Goal: Task Accomplishment & Management: Use online tool/utility

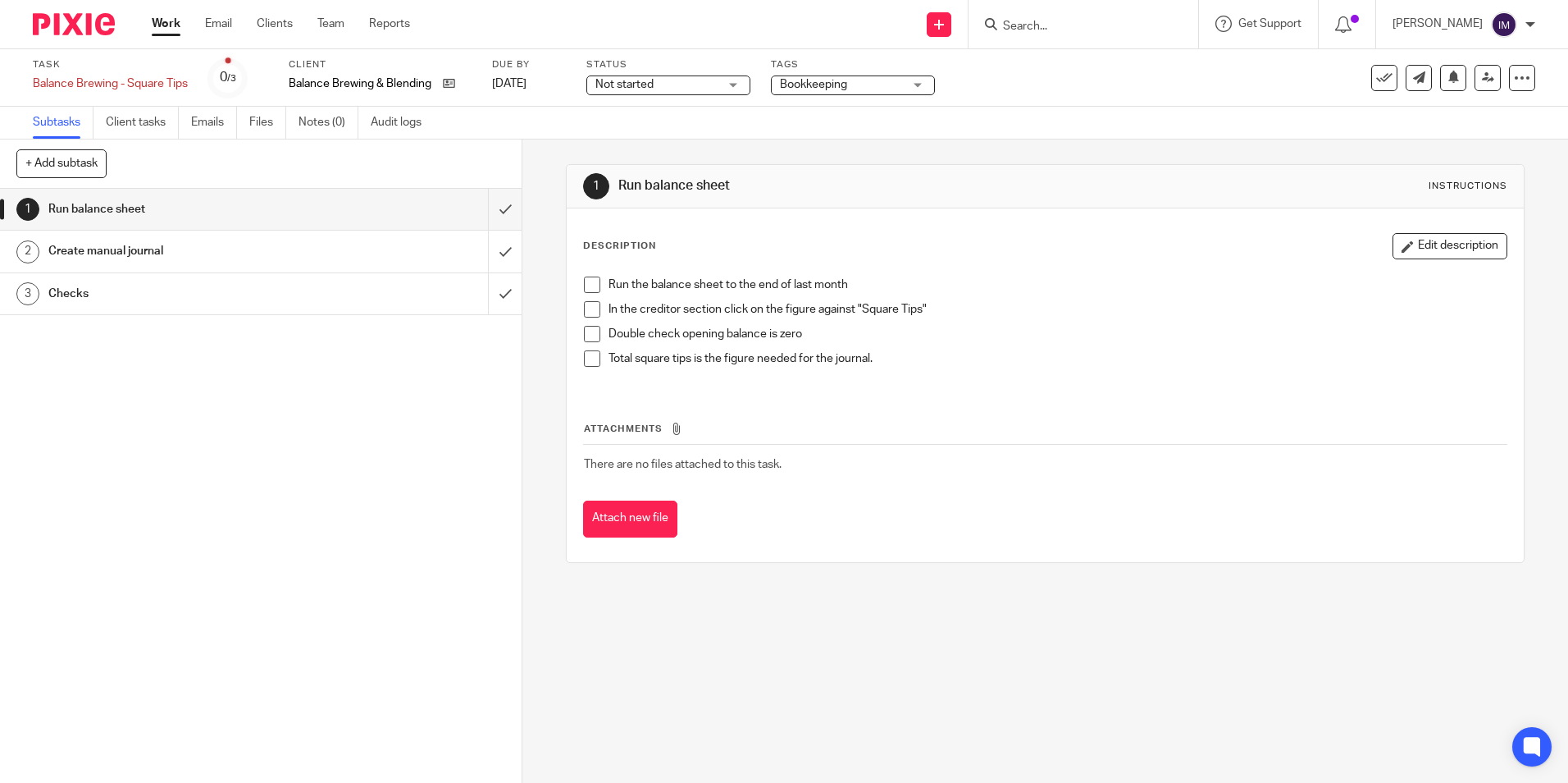
click at [233, 249] on h1 "Create manual journal" at bounding box center [189, 251] width 282 height 25
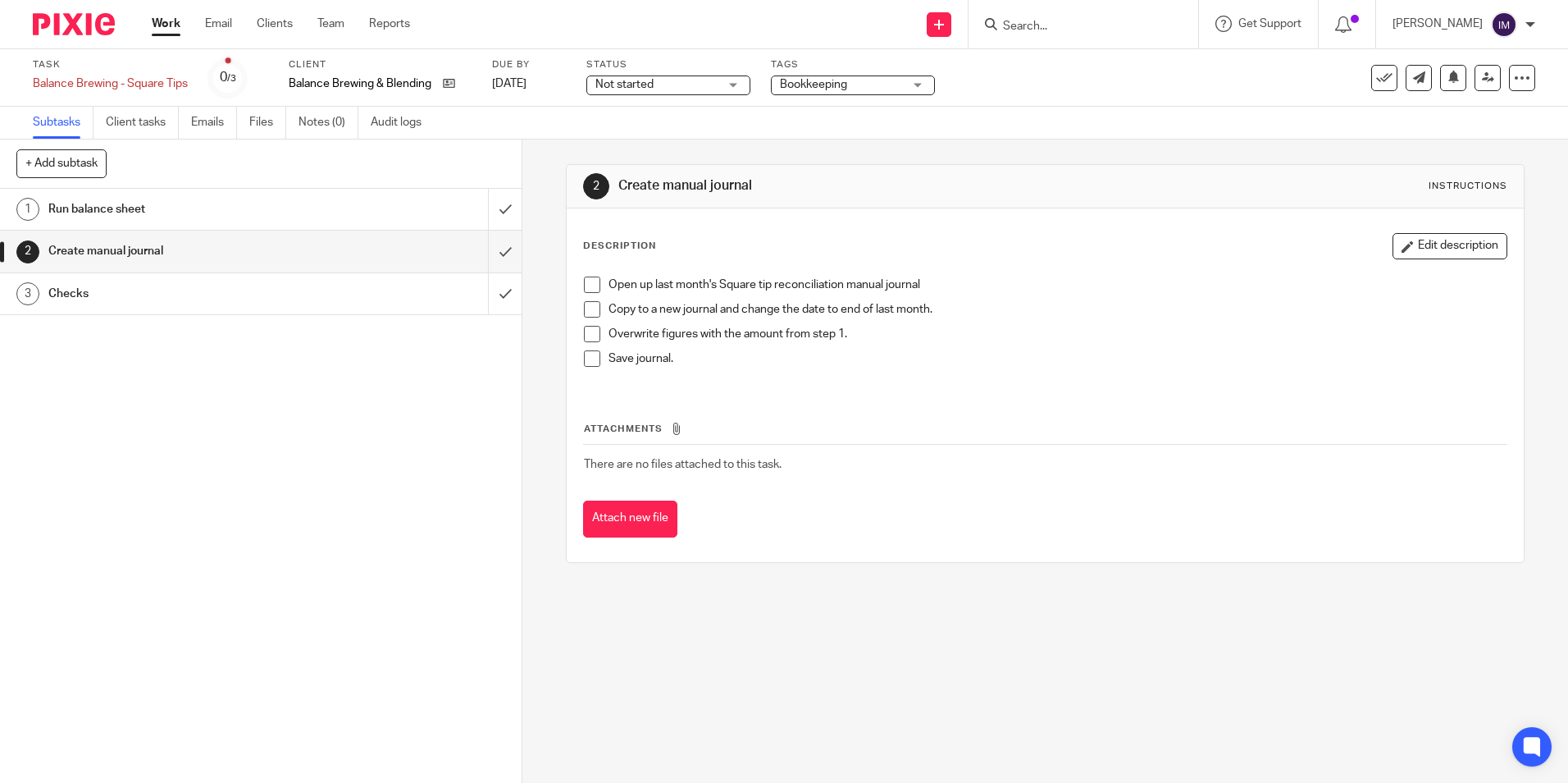
click at [213, 292] on h1 "Checks" at bounding box center [189, 294] width 282 height 25
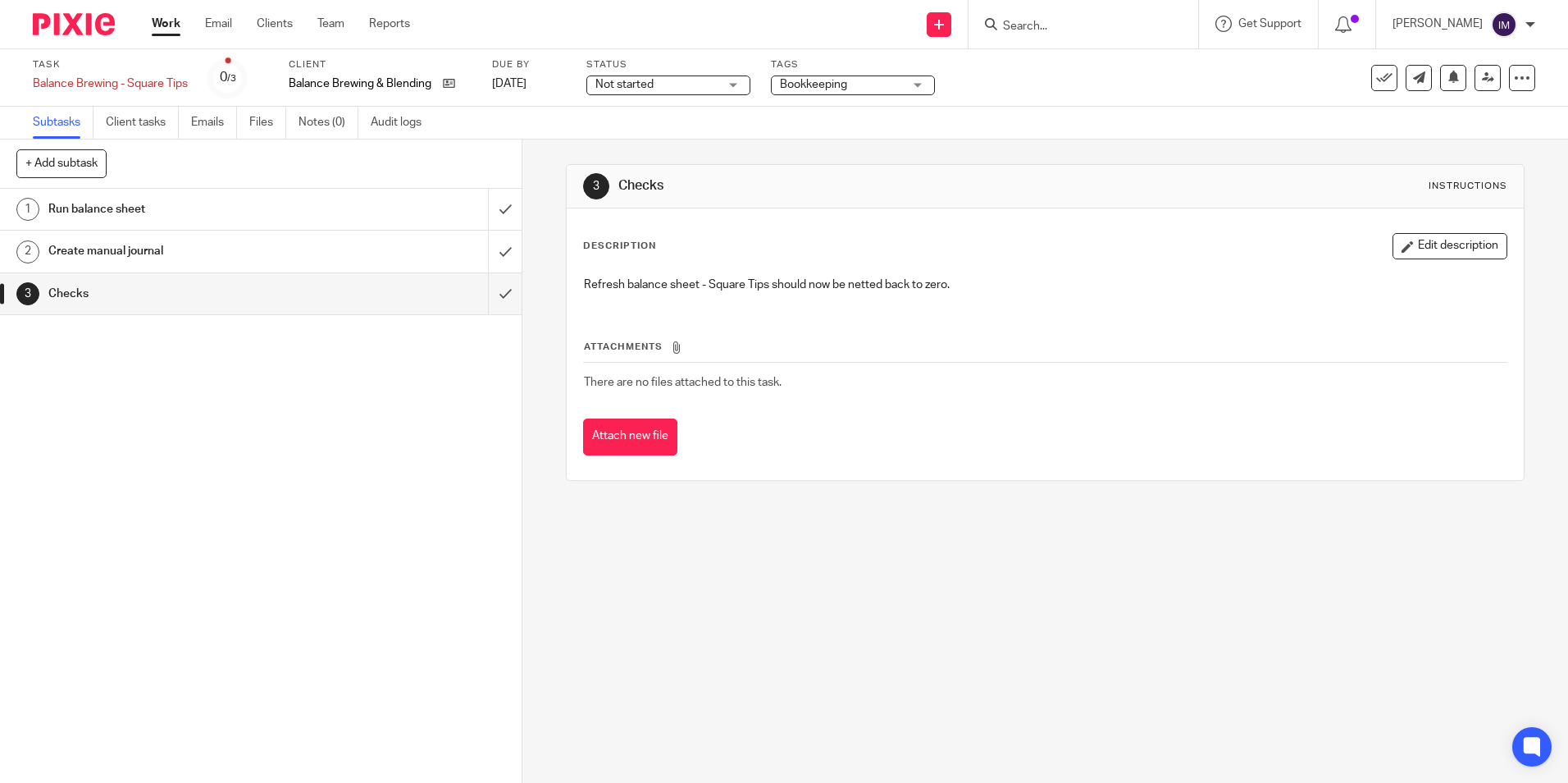
click at [297, 261] on h1 "Create manual journal" at bounding box center [189, 251] width 282 height 25
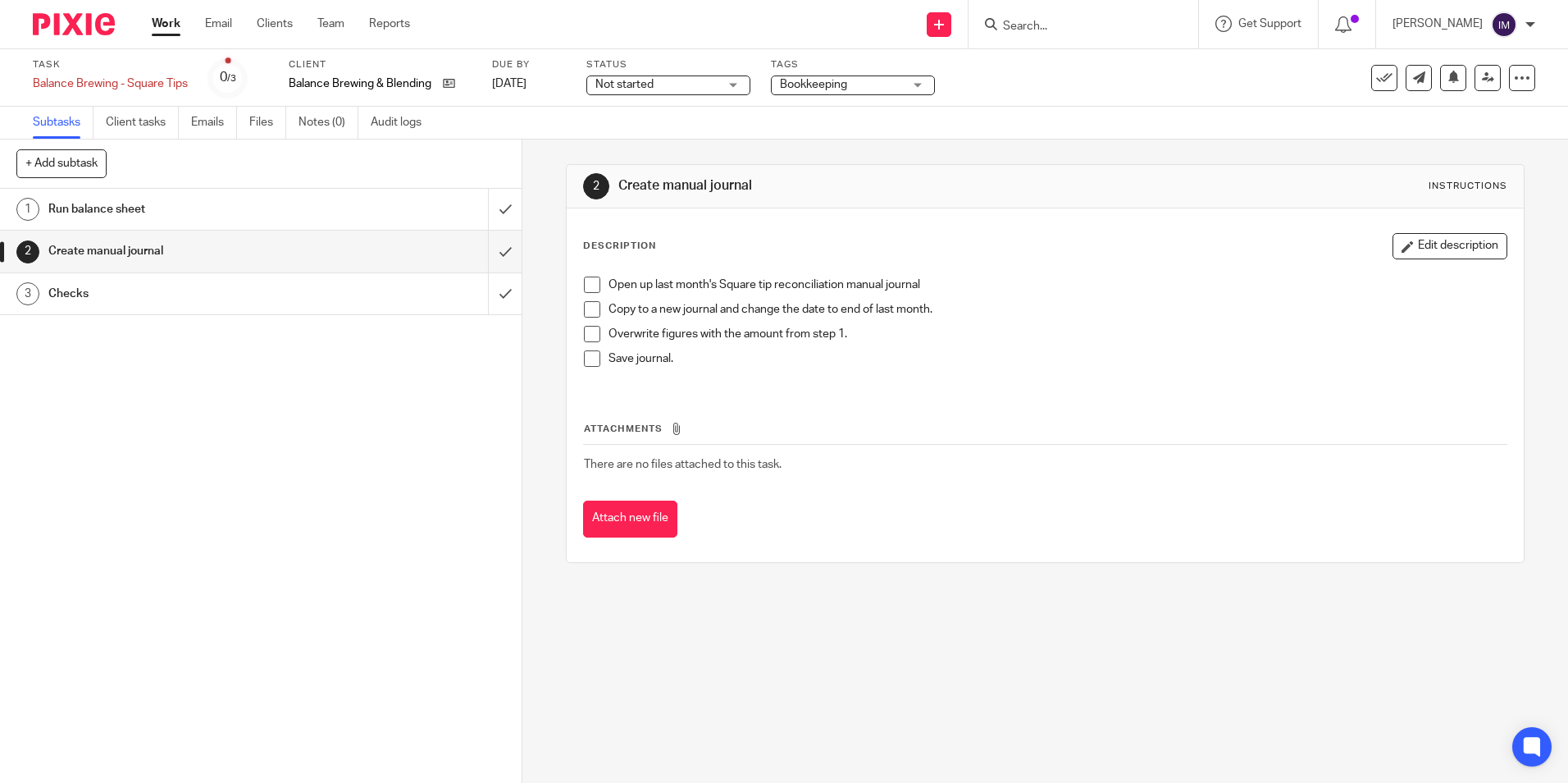
click at [274, 211] on h1 "Run balance sheet" at bounding box center [189, 209] width 282 height 25
